Goal: Task Accomplishment & Management: Complete application form

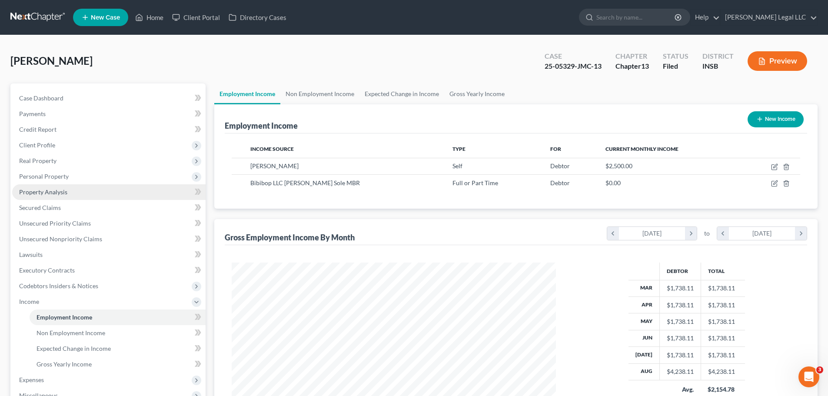
scroll to position [162, 342]
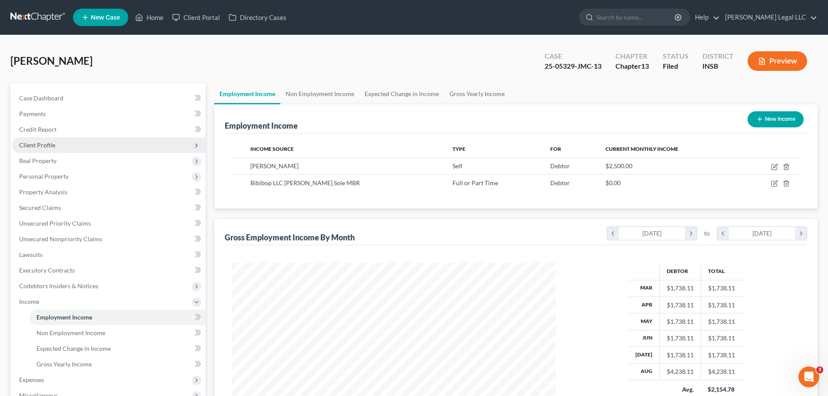
click at [40, 146] on span "Client Profile" at bounding box center [37, 144] width 36 height 7
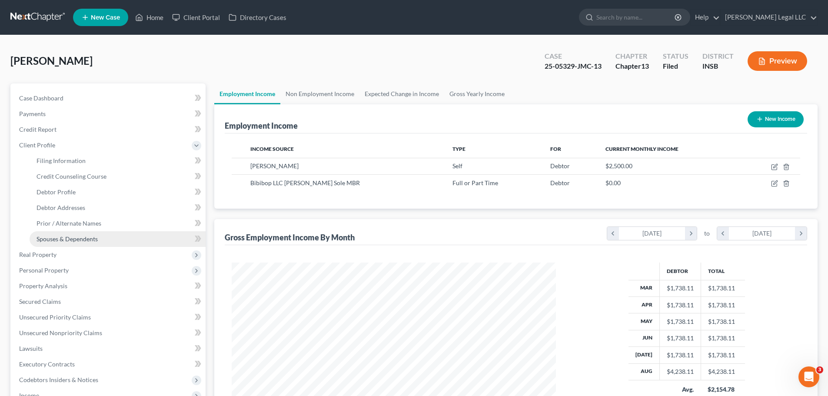
click at [53, 242] on span "Spouses & Dependents" at bounding box center [67, 238] width 61 height 7
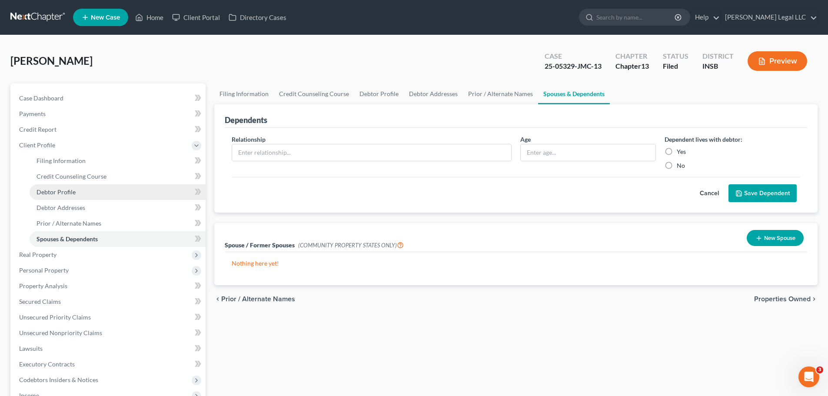
click at [60, 196] on link "Debtor Profile" at bounding box center [118, 192] width 176 height 16
select select "0"
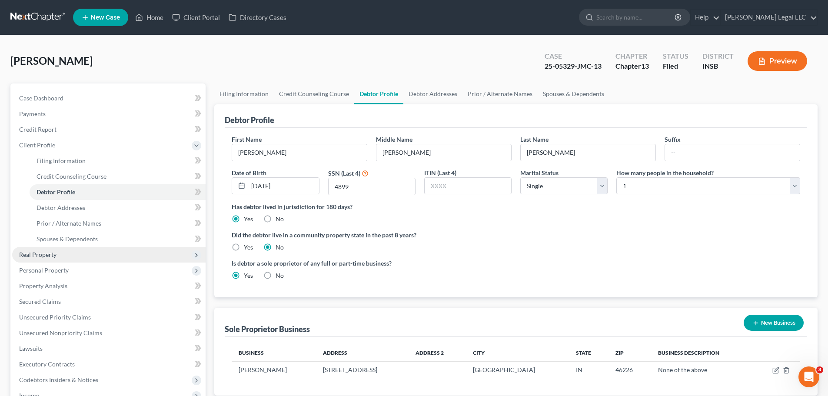
click at [34, 253] on span "Real Property" at bounding box center [37, 254] width 37 height 7
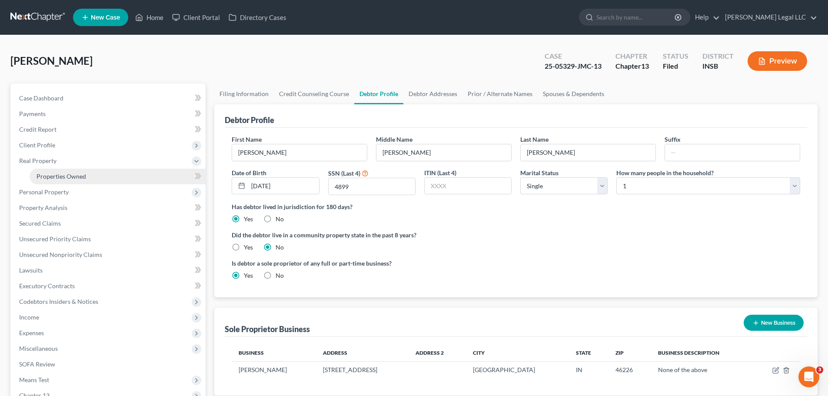
click at [68, 178] on span "Properties Owned" at bounding box center [62, 176] width 50 height 7
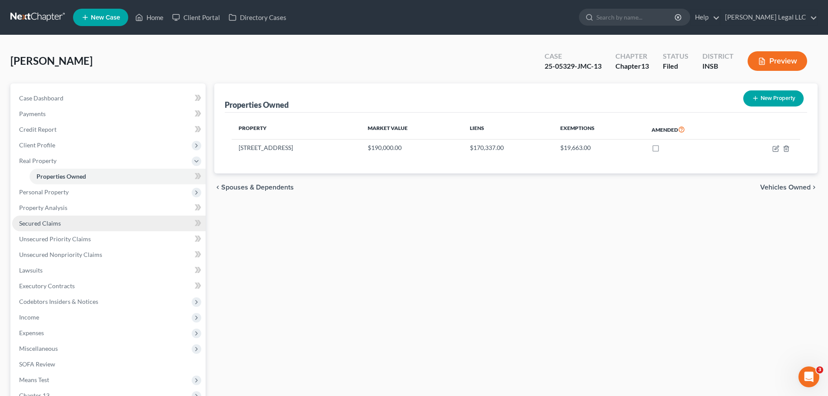
click at [36, 225] on span "Secured Claims" at bounding box center [40, 222] width 42 height 7
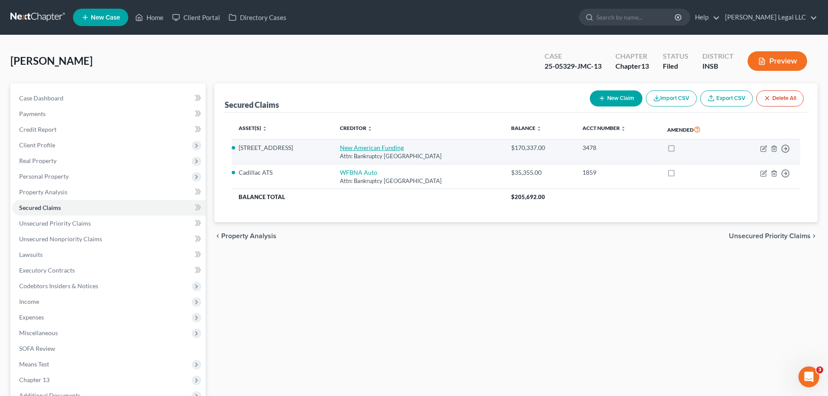
click at [369, 150] on link "New American Funding" at bounding box center [372, 147] width 64 height 7
select select "45"
select select "11"
select select "2"
select select "0"
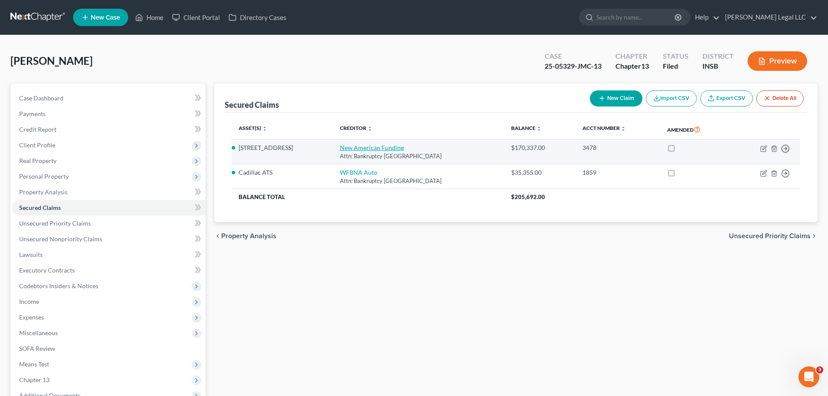
select select "0"
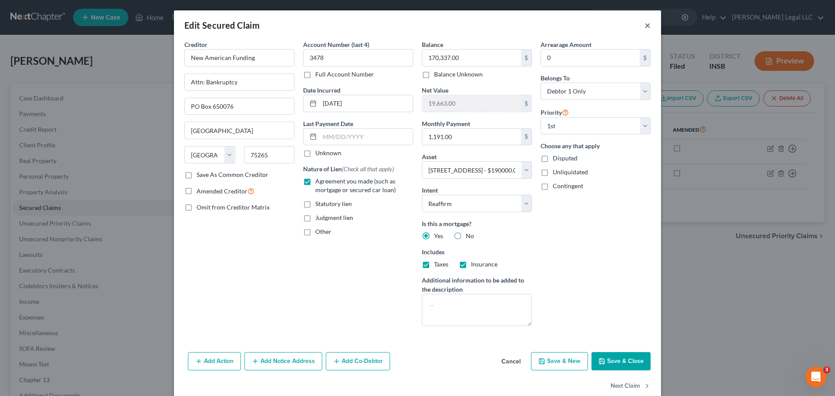
click at [644, 24] on button "×" at bounding box center [647, 25] width 6 height 10
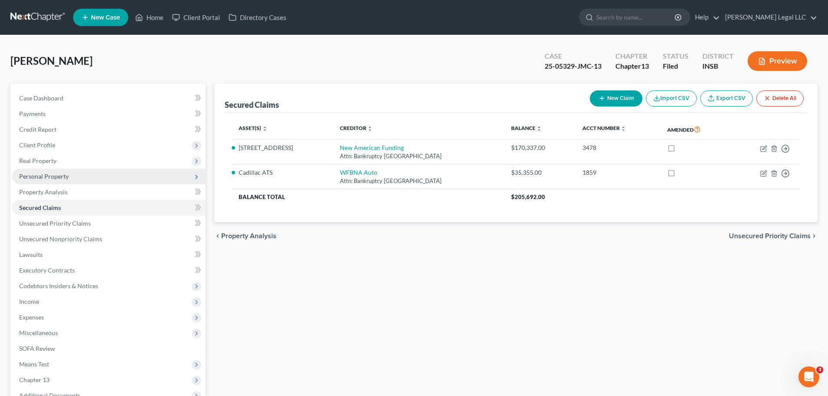
click at [63, 177] on span "Personal Property" at bounding box center [44, 176] width 50 height 7
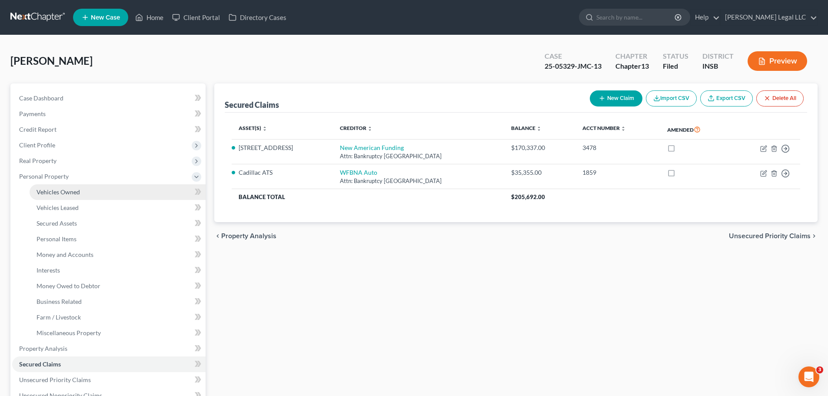
click at [63, 194] on span "Vehicles Owned" at bounding box center [58, 191] width 43 height 7
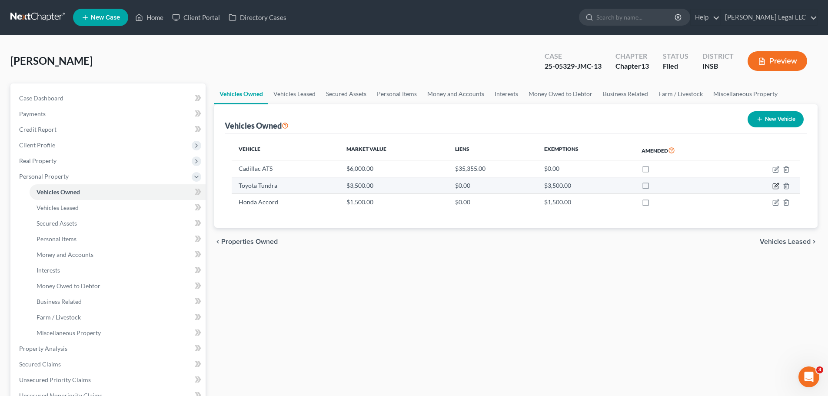
click at [775, 187] on icon "button" at bounding box center [777, 185] width 4 height 4
select select "0"
select select "4"
select select "0"
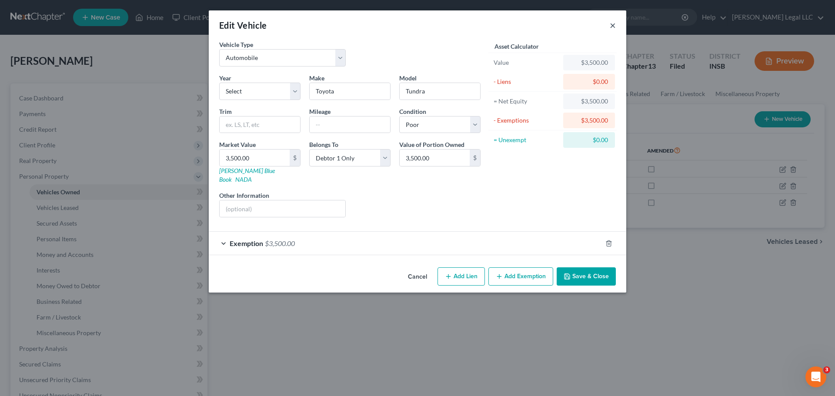
click at [612, 25] on button "×" at bounding box center [612, 25] width 6 height 10
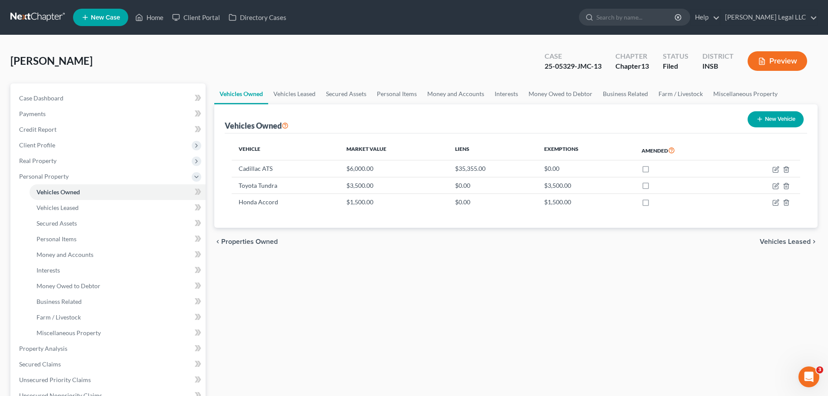
click at [344, 286] on div "Vehicles Owned Vehicles Leased Secured Assets Personal Items Money and Accounts…" at bounding box center [516, 349] width 612 height 533
click at [53, 255] on span "Money and Accounts" at bounding box center [65, 254] width 57 height 7
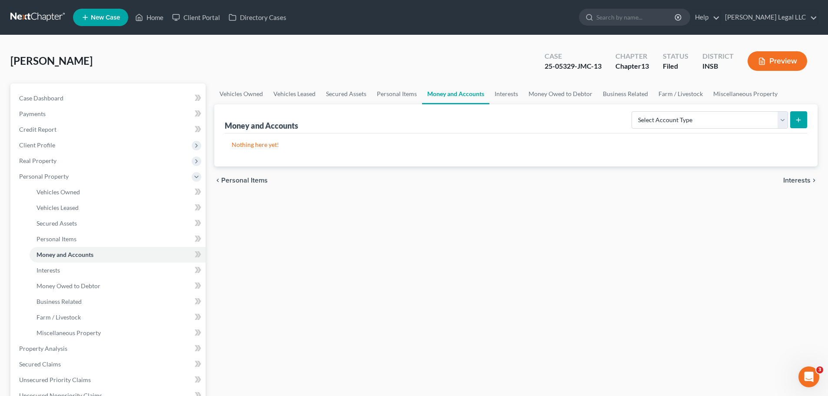
click at [335, 225] on div "Vehicles Owned Vehicles Leased Secured Assets Personal Items Money and Accounts…" at bounding box center [516, 349] width 612 height 533
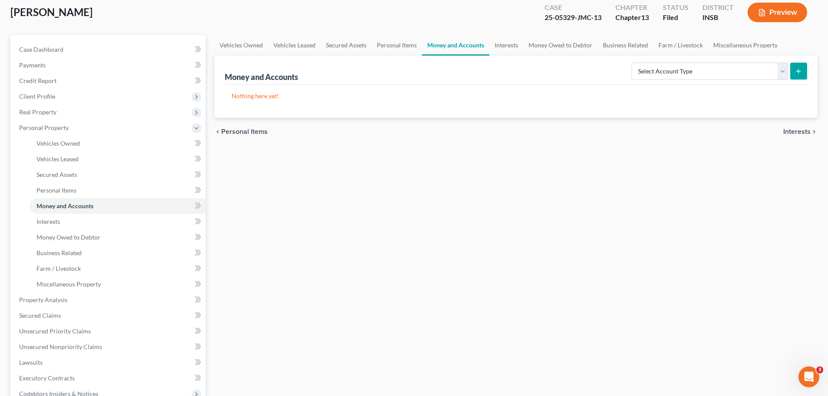
scroll to position [130, 0]
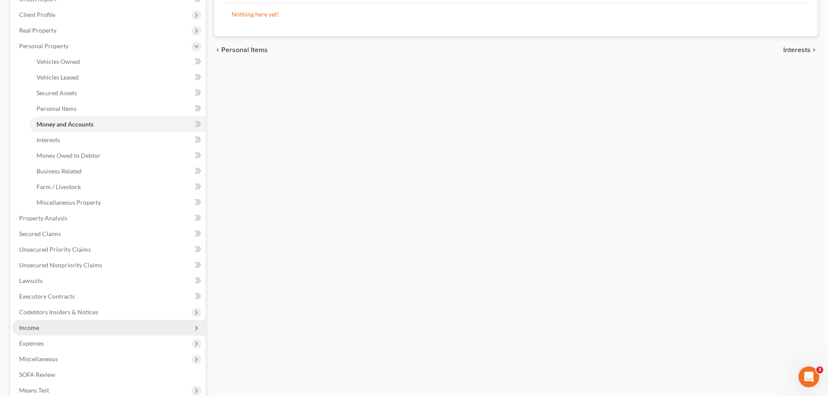
click at [34, 324] on span "Income" at bounding box center [29, 327] width 20 height 7
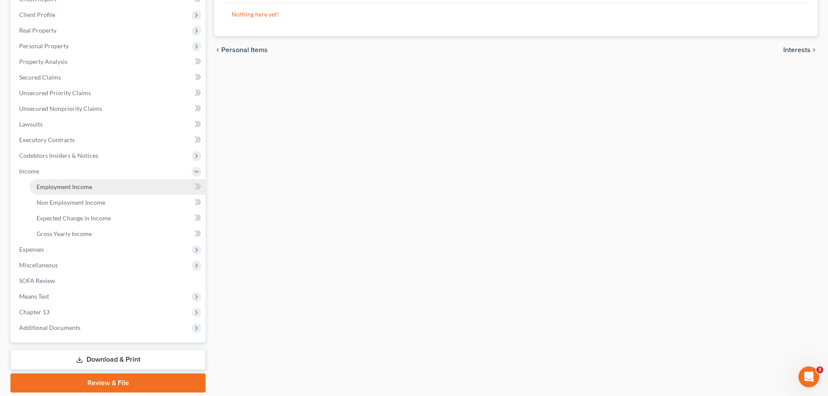
click at [67, 193] on link "Employment Income" at bounding box center [118, 187] width 176 height 16
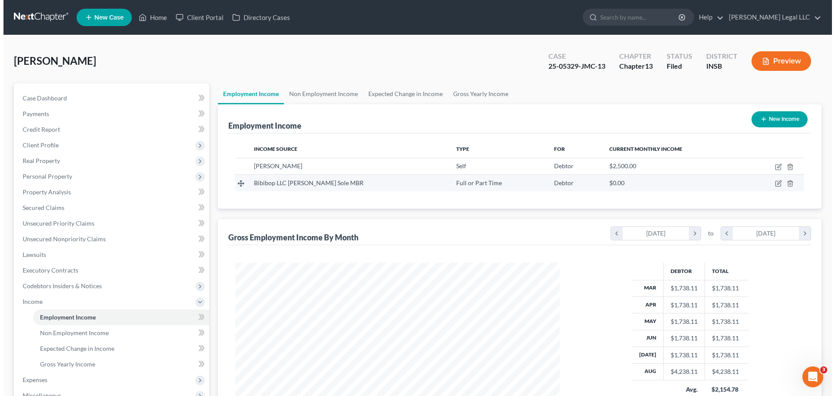
scroll to position [162, 342]
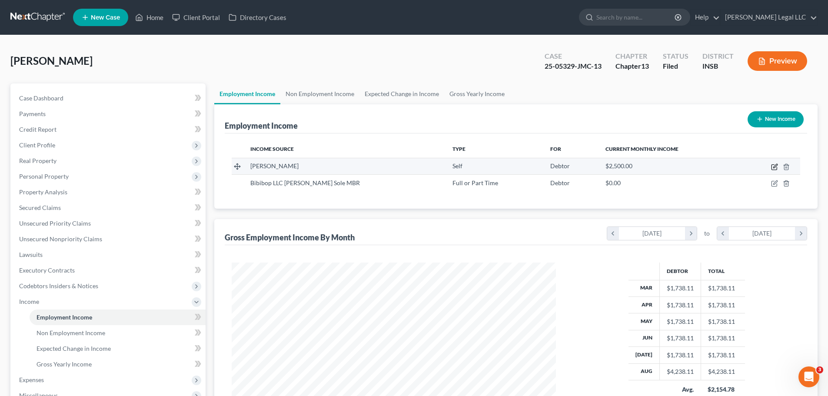
click at [772, 169] on icon "button" at bounding box center [774, 166] width 7 height 7
select select "1"
select select "15"
select select "0"
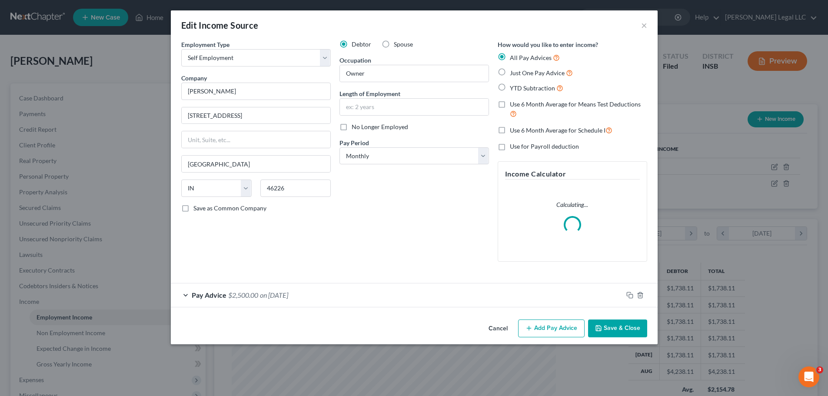
scroll to position [163, 345]
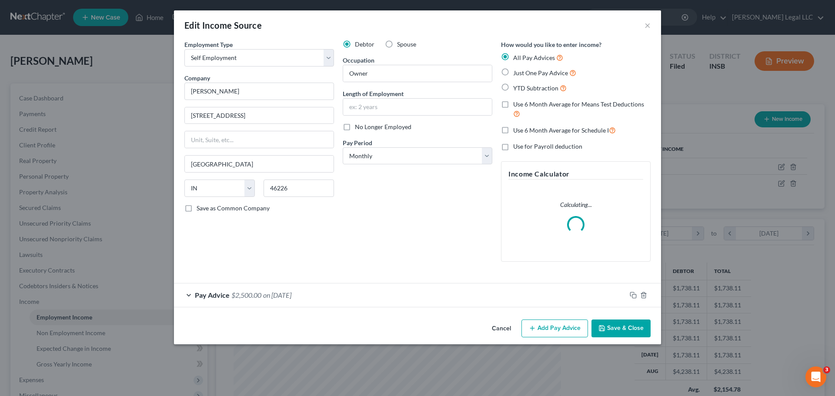
click at [381, 214] on div "Debtor Spouse Occupation Owner Length of Employment No Longer Employed Pay Peri…" at bounding box center [417, 154] width 158 height 229
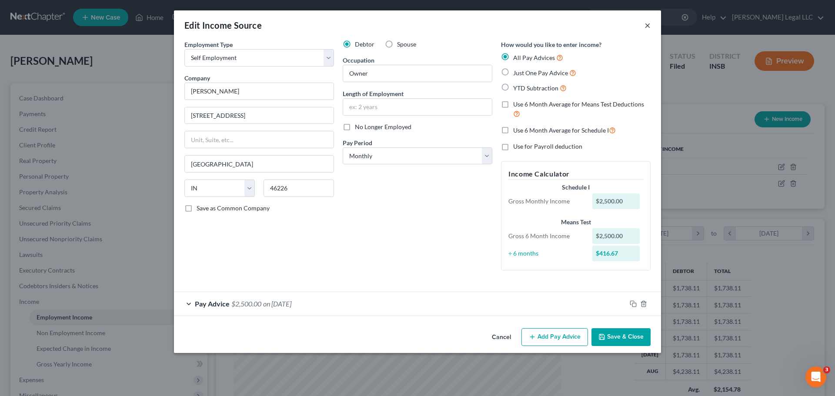
click at [647, 25] on button "×" at bounding box center [647, 25] width 6 height 10
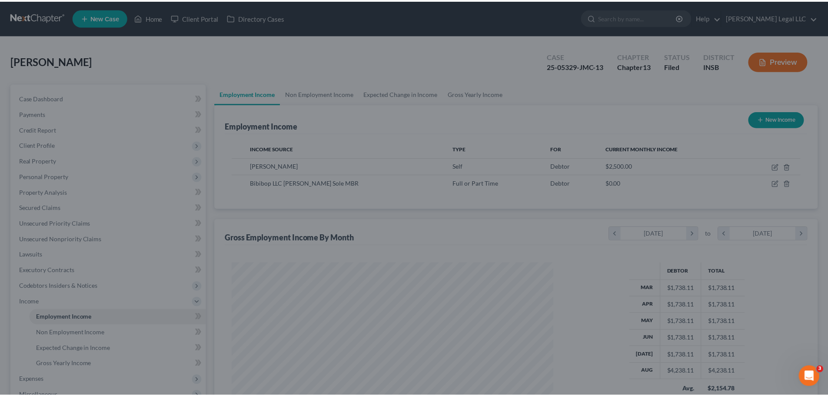
scroll to position [434475, 434296]
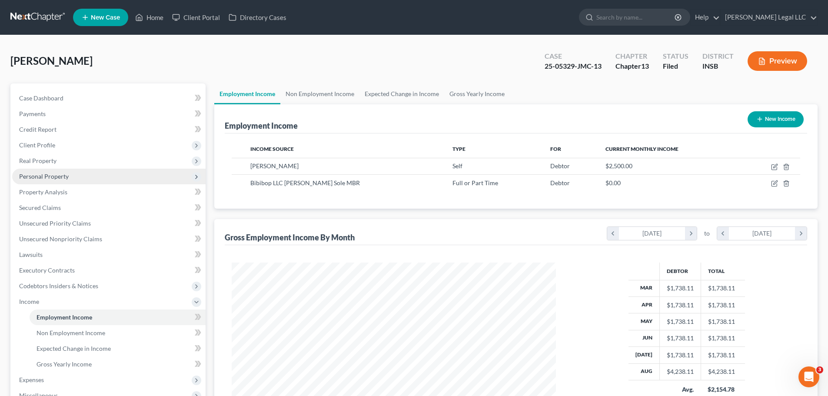
click at [47, 177] on span "Personal Property" at bounding box center [44, 176] width 50 height 7
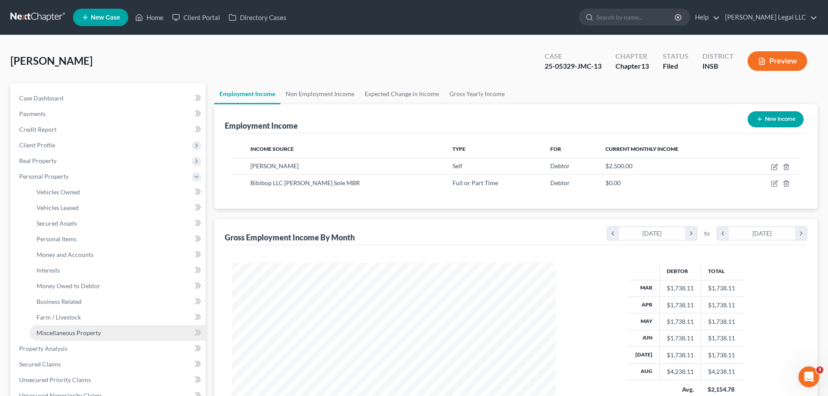
click at [54, 334] on span "Miscellaneous Property" at bounding box center [69, 332] width 64 height 7
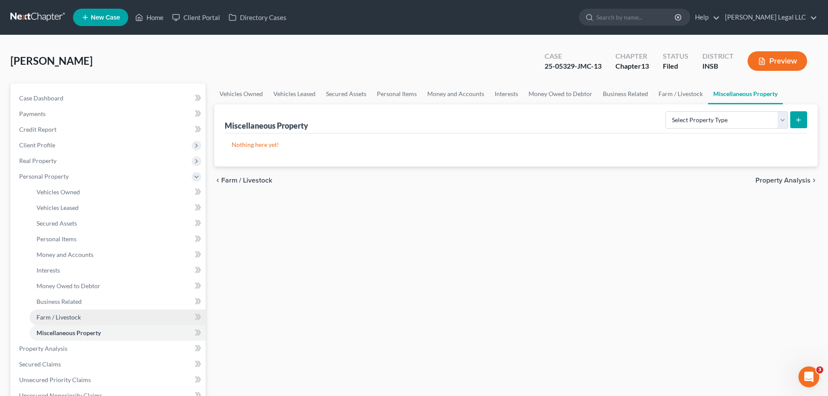
click at [58, 315] on span "Farm / Livestock" at bounding box center [59, 316] width 44 height 7
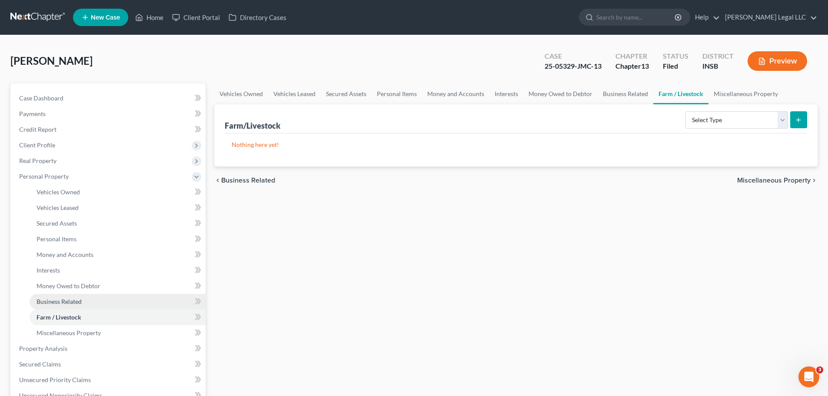
click at [61, 298] on span "Business Related" at bounding box center [59, 301] width 45 height 7
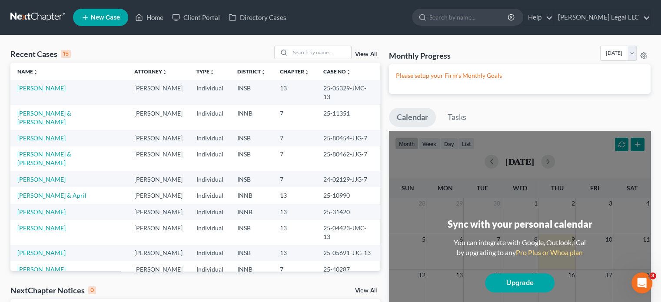
scroll to position [60, 0]
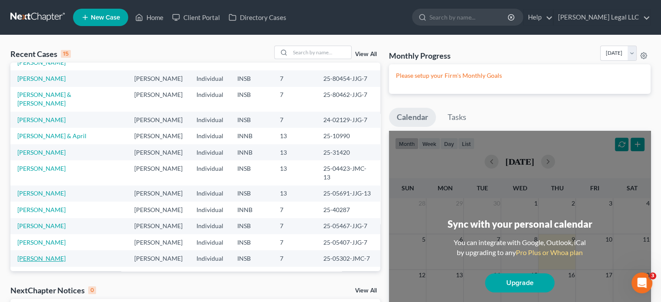
click at [35, 255] on link "[PERSON_NAME]" at bounding box center [41, 258] width 48 height 7
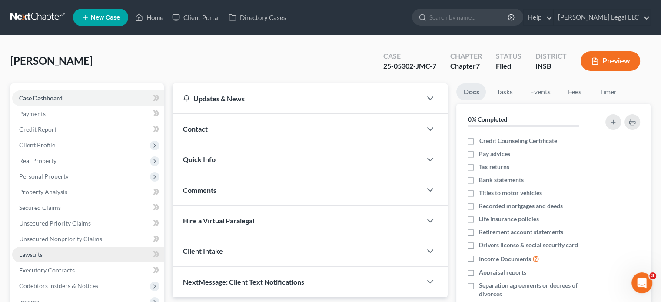
click at [47, 257] on link "Lawsuits" at bounding box center [88, 255] width 152 height 16
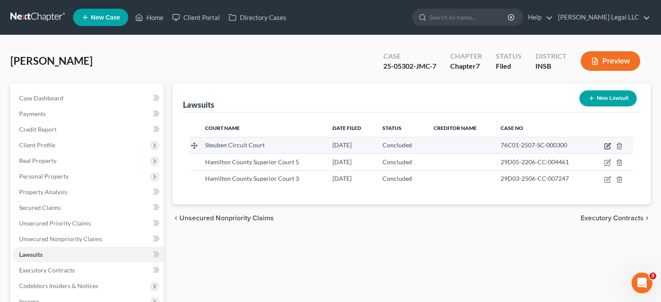
click at [608, 146] on icon "button" at bounding box center [607, 146] width 7 height 7
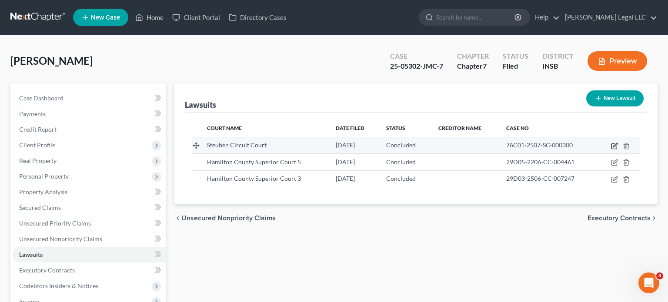
select select "15"
select select "2"
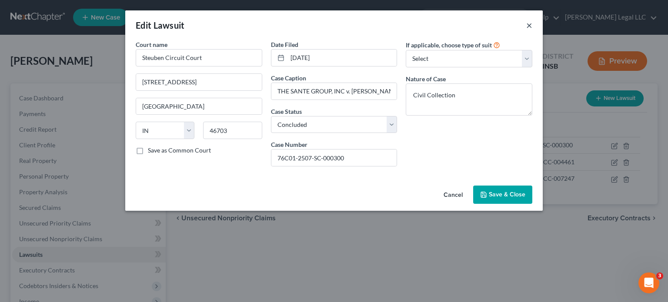
click at [529, 26] on button "×" at bounding box center [529, 25] width 6 height 10
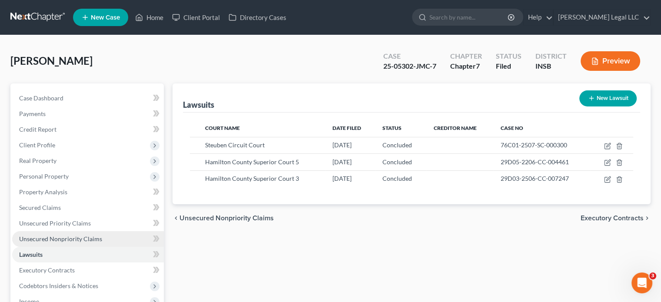
click at [58, 237] on span "Unsecured Nonpriority Claims" at bounding box center [60, 238] width 83 height 7
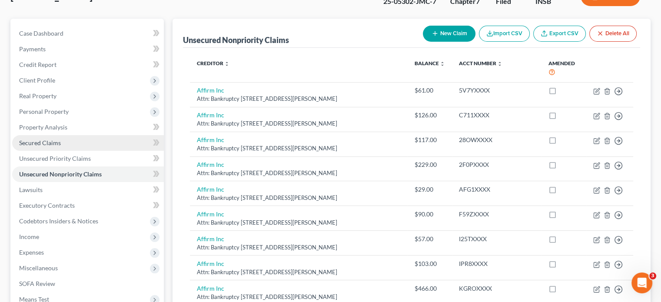
scroll to position [21, 0]
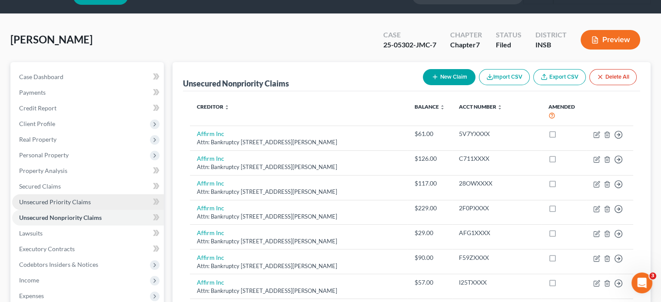
click at [51, 201] on span "Unsecured Priority Claims" at bounding box center [55, 201] width 72 height 7
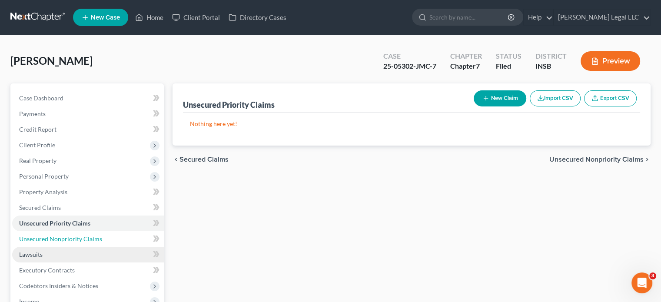
click at [45, 233] on link "Unsecured Nonpriority Claims" at bounding box center [88, 239] width 152 height 16
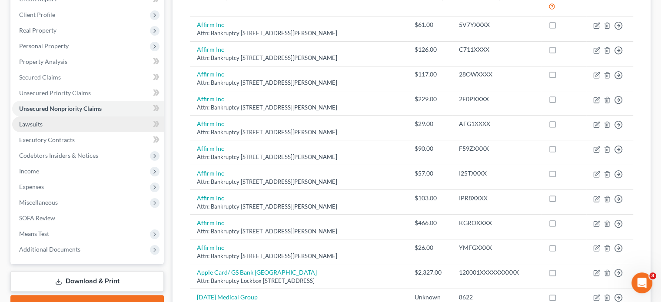
click at [54, 127] on link "Lawsuits" at bounding box center [88, 124] width 152 height 16
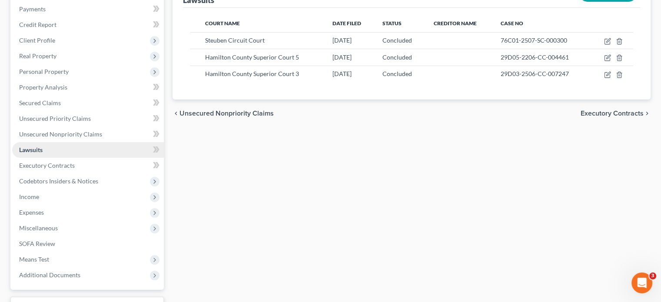
scroll to position [130, 0]
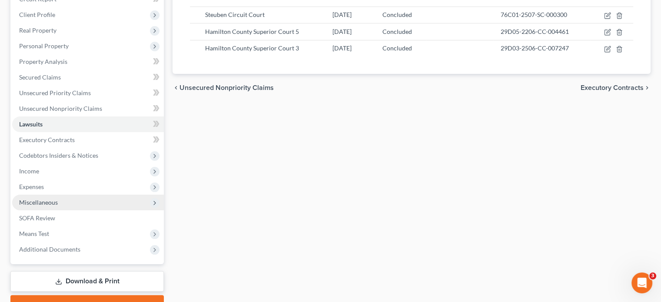
click at [44, 204] on span "Miscellaneous" at bounding box center [38, 202] width 39 height 7
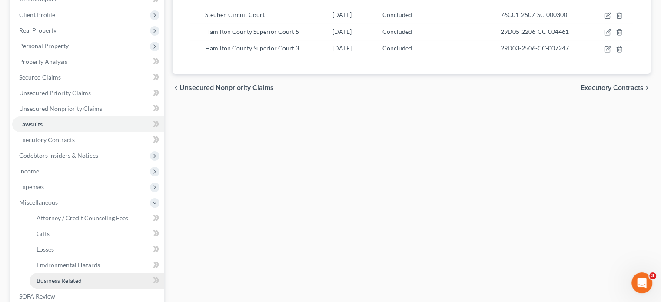
click at [46, 279] on span "Business Related" at bounding box center [59, 280] width 45 height 7
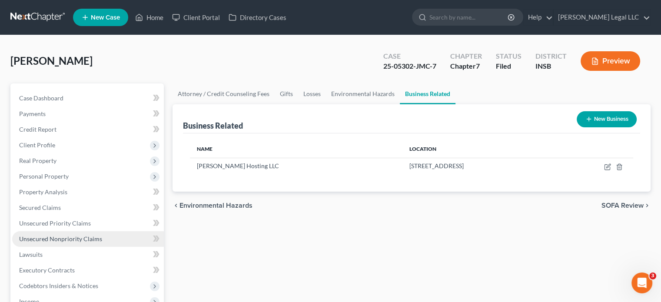
click at [44, 243] on link "Unsecured Nonpriority Claims" at bounding box center [88, 239] width 152 height 16
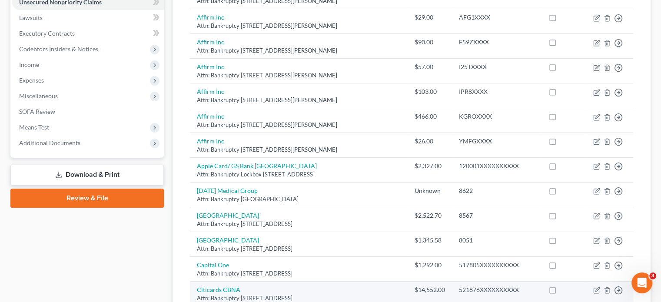
scroll to position [391, 0]
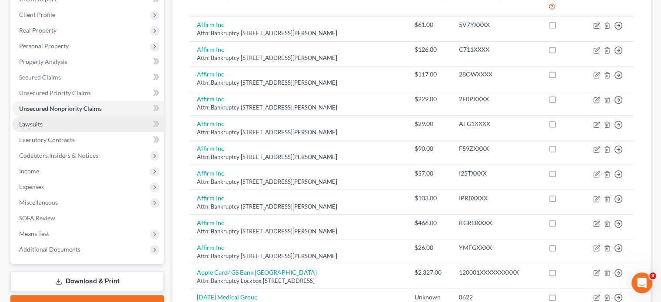
click at [45, 125] on link "Lawsuits" at bounding box center [88, 124] width 152 height 16
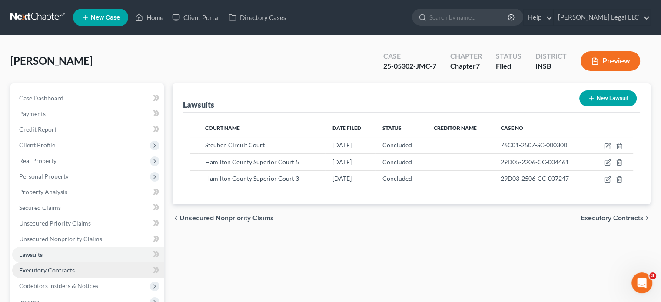
click at [48, 268] on span "Executory Contracts" at bounding box center [47, 269] width 56 height 7
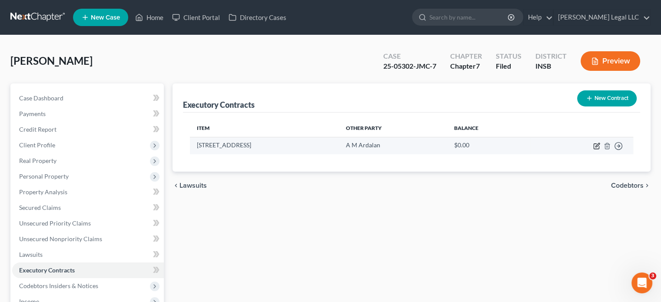
click at [593, 147] on icon "button" at bounding box center [596, 146] width 7 height 7
select select "3"
select select "15"
select select "3"
select select "0"
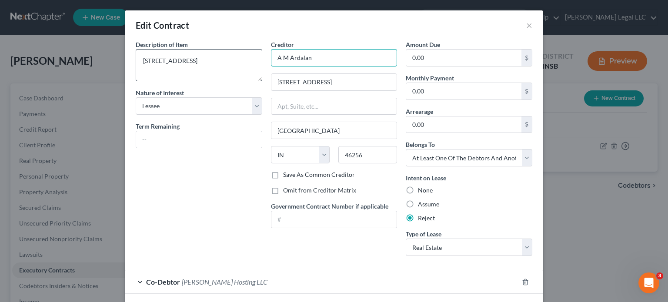
drag, startPoint x: 327, startPoint y: 56, endPoint x: 239, endPoint y: 50, distance: 88.0
click at [239, 50] on div "Description of non-residential real property * Description of Item * 328 W Main…" at bounding box center [333, 151] width 405 height 223
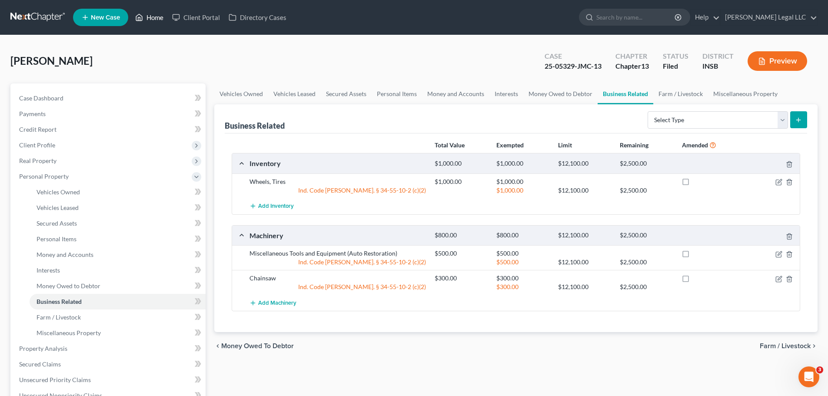
click at [143, 18] on icon at bounding box center [139, 17] width 8 height 10
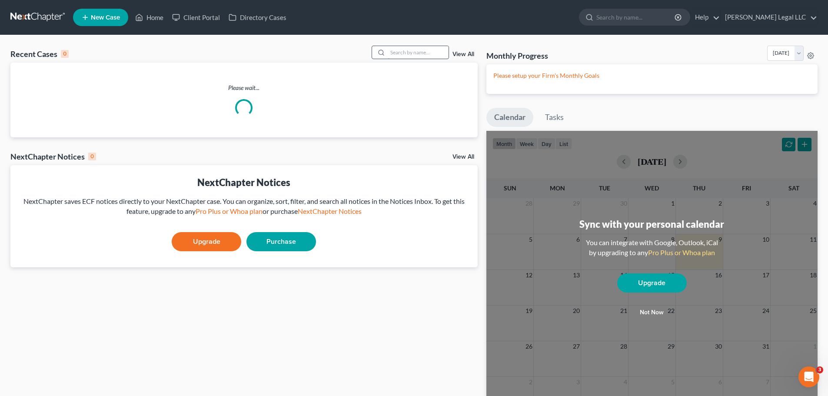
click at [405, 50] on input "search" at bounding box center [418, 52] width 61 height 13
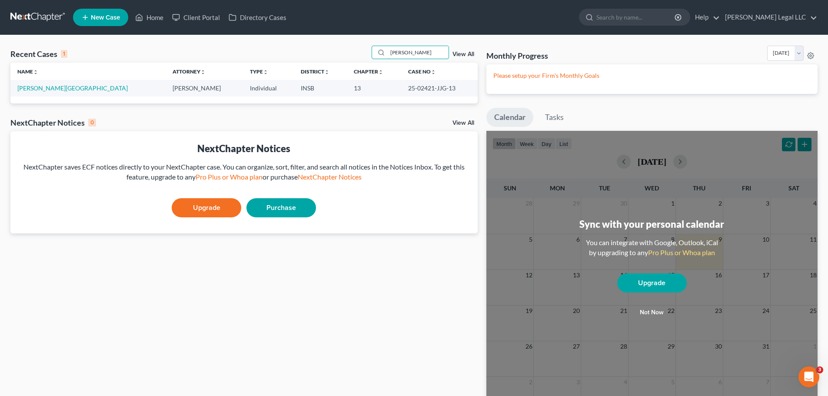
type input "kennedy"
click at [33, 93] on td "Kennedy, Chad" at bounding box center [87, 88] width 155 height 16
click at [38, 89] on link "Kennedy, Chad" at bounding box center [72, 87] width 110 height 7
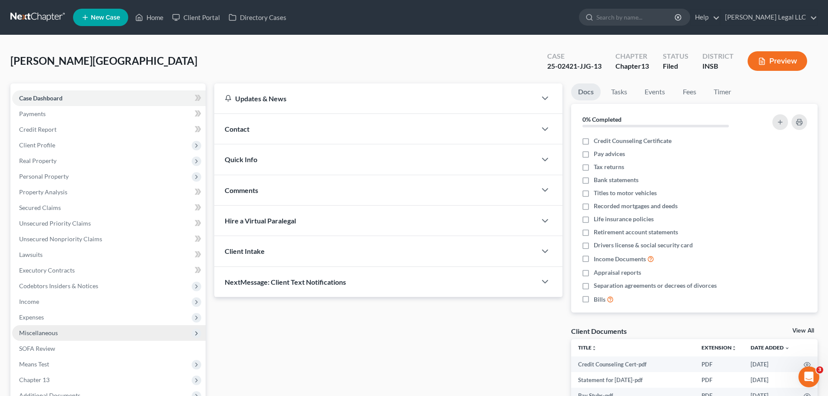
scroll to position [124, 0]
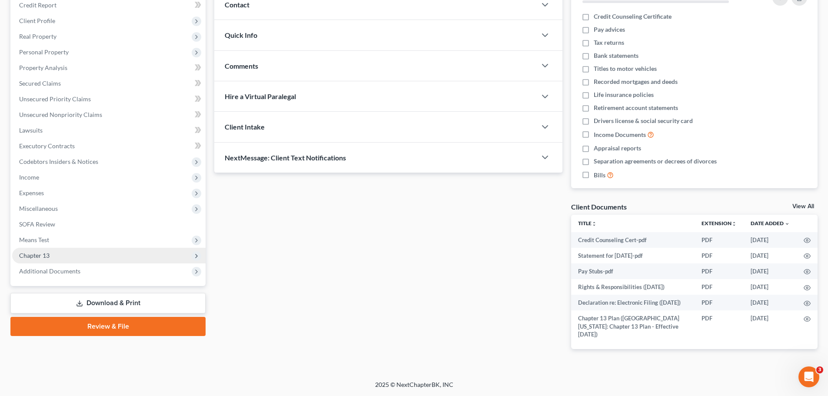
click at [34, 258] on span "Chapter 13" at bounding box center [34, 255] width 30 height 7
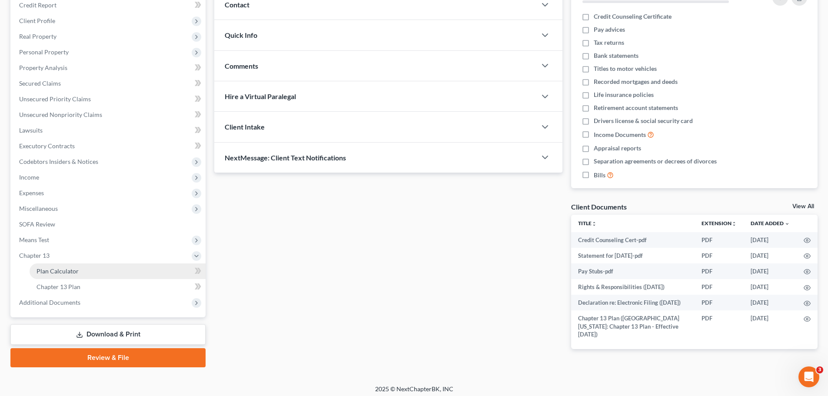
click at [46, 271] on span "Plan Calculator" at bounding box center [58, 270] width 42 height 7
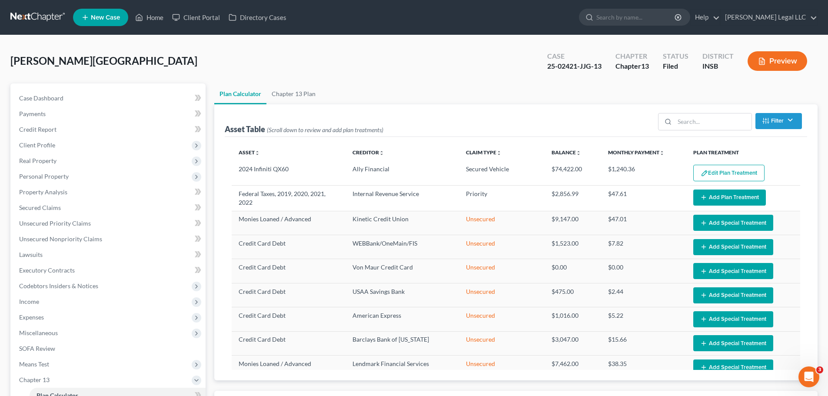
select select "59"
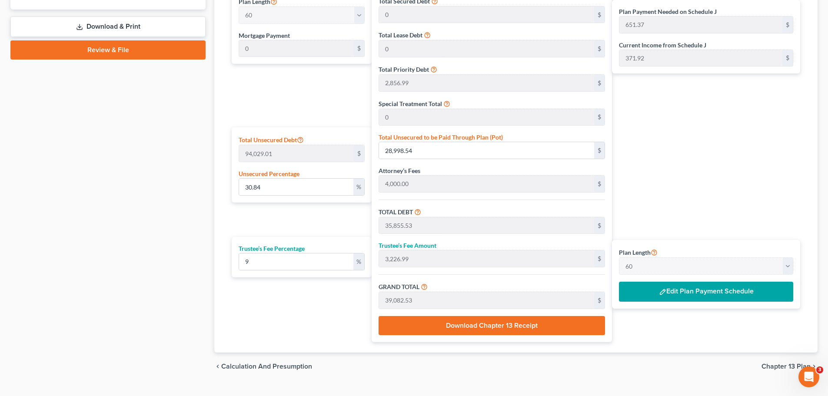
scroll to position [431, 0]
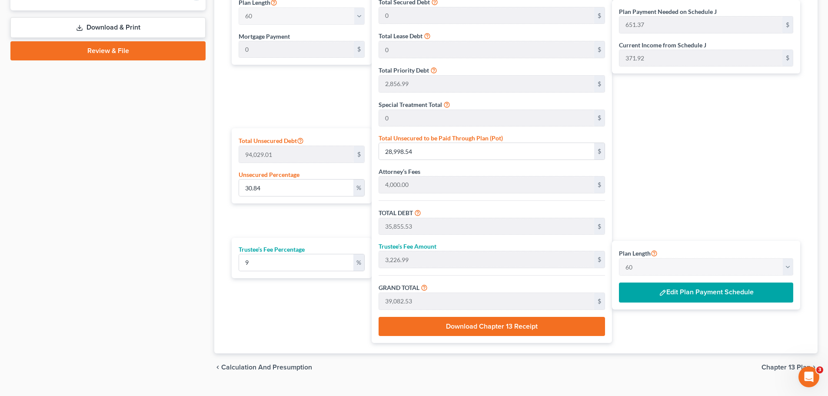
click at [36, 210] on div "Case Dashboard Payments Invoices Payments Payments Credit Report Client Profile" at bounding box center [108, 16] width 204 height 729
click at [659, 293] on img "button" at bounding box center [662, 292] width 7 height 7
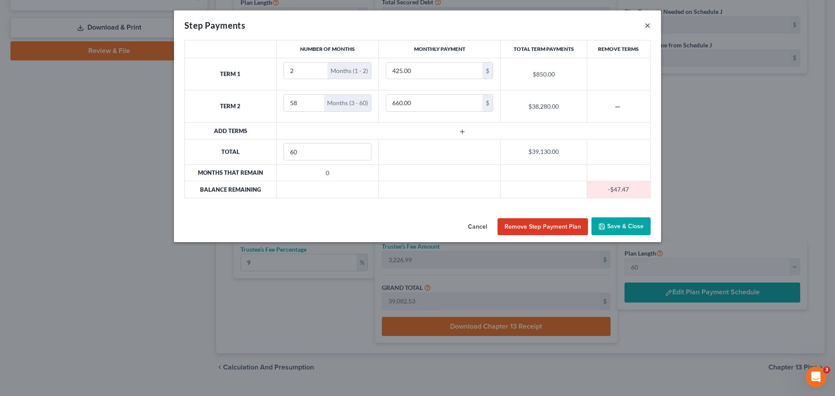
drag, startPoint x: 647, startPoint y: 27, endPoint x: 634, endPoint y: 42, distance: 19.4
click at [647, 27] on button "×" at bounding box center [647, 25] width 6 height 10
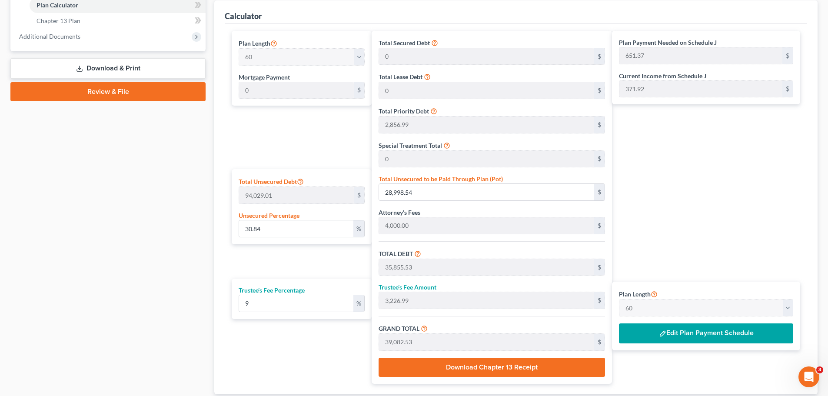
scroll to position [391, 0]
